Goal: Navigation & Orientation: Find specific page/section

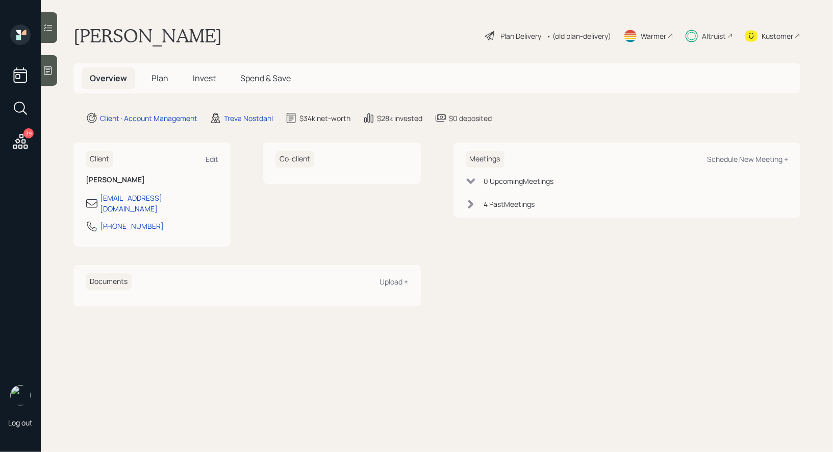
click at [203, 77] on span "Invest" at bounding box center [204, 77] width 23 height 11
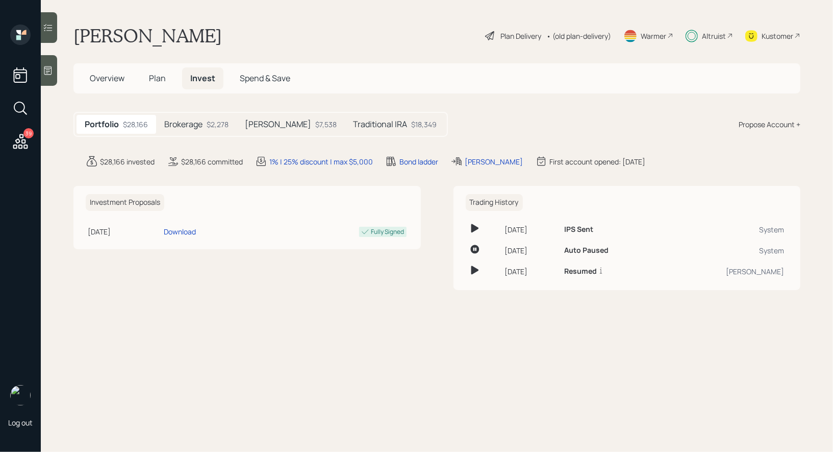
click at [157, 79] on span "Plan" at bounding box center [157, 77] width 17 height 11
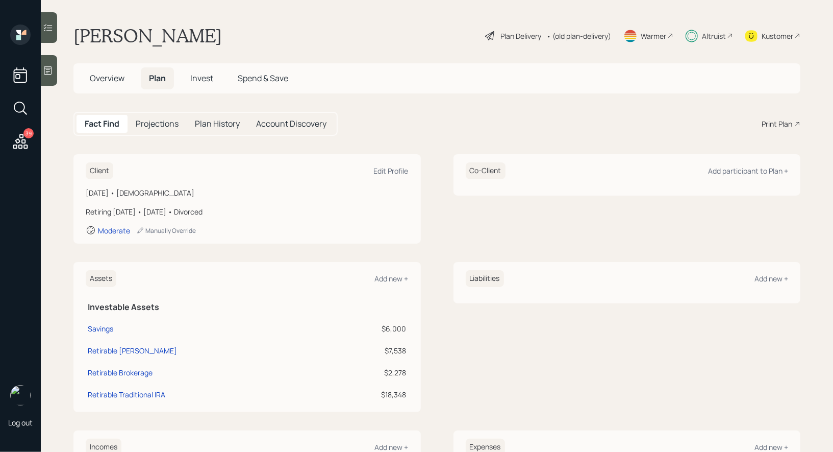
click at [204, 75] on span "Invest" at bounding box center [201, 77] width 23 height 11
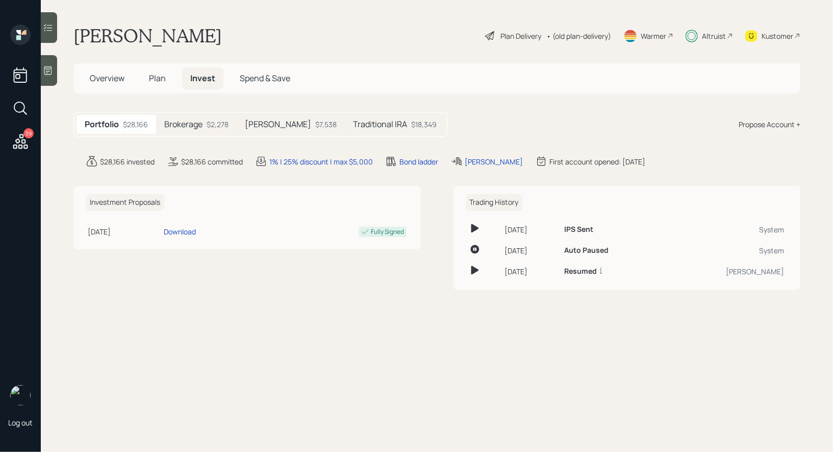
click at [354, 123] on h5 "Traditional IRA" at bounding box center [380, 124] width 54 height 10
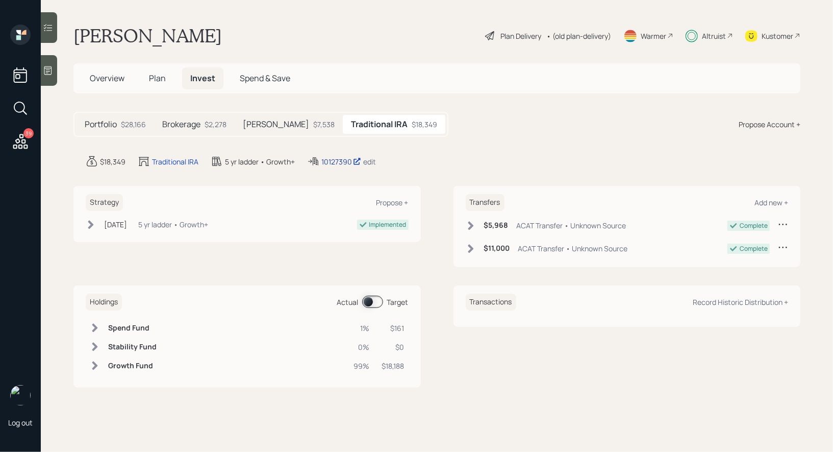
click at [332, 159] on div "10127390" at bounding box center [342, 161] width 40 height 11
